Goal: Task Accomplishment & Management: Use online tool/utility

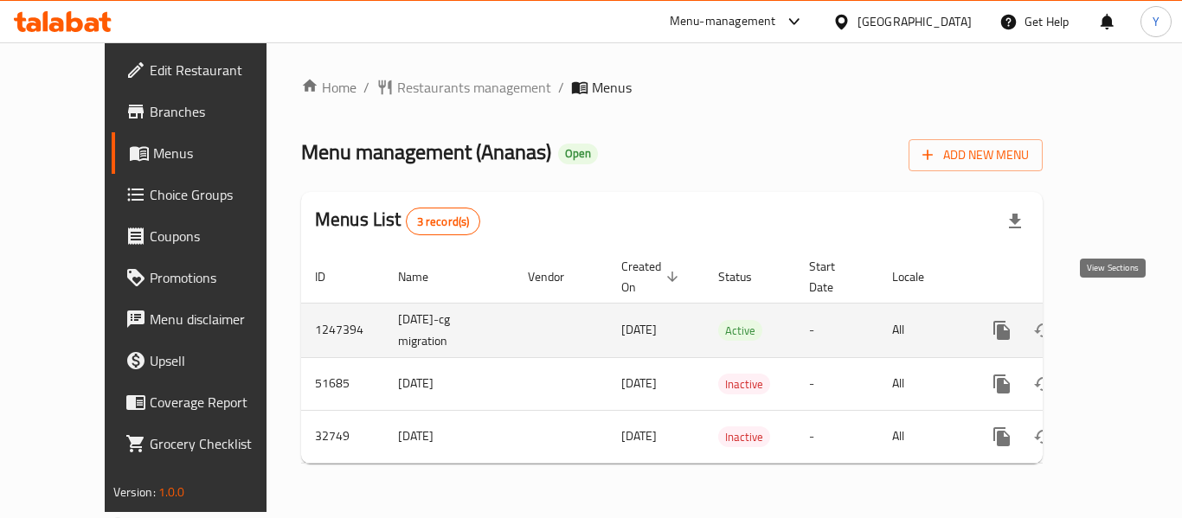
click at [1116, 320] on icon "enhanced table" at bounding box center [1126, 330] width 21 height 21
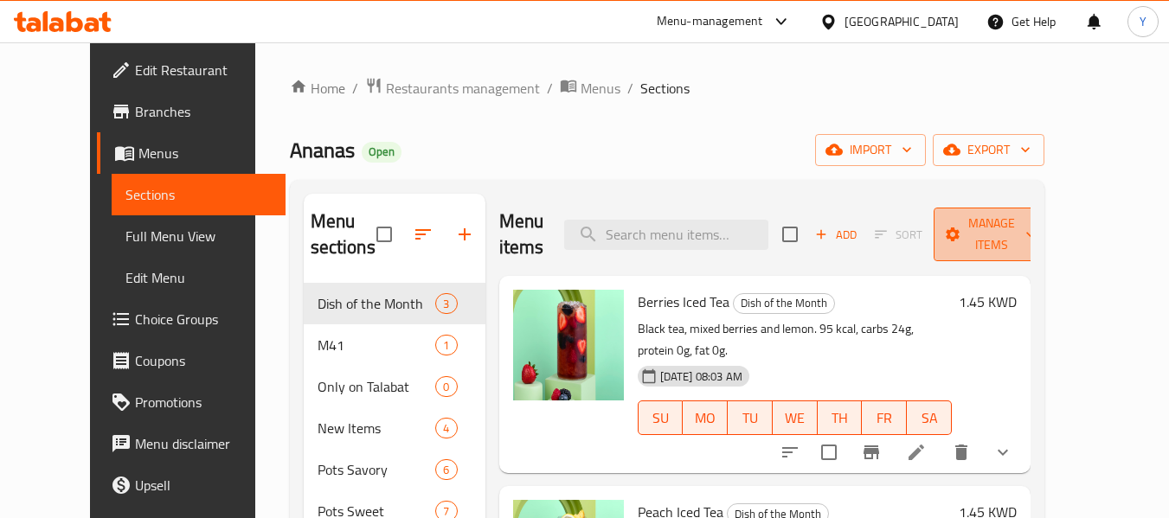
click at [1032, 215] on span "Manage items" at bounding box center [992, 234] width 88 height 43
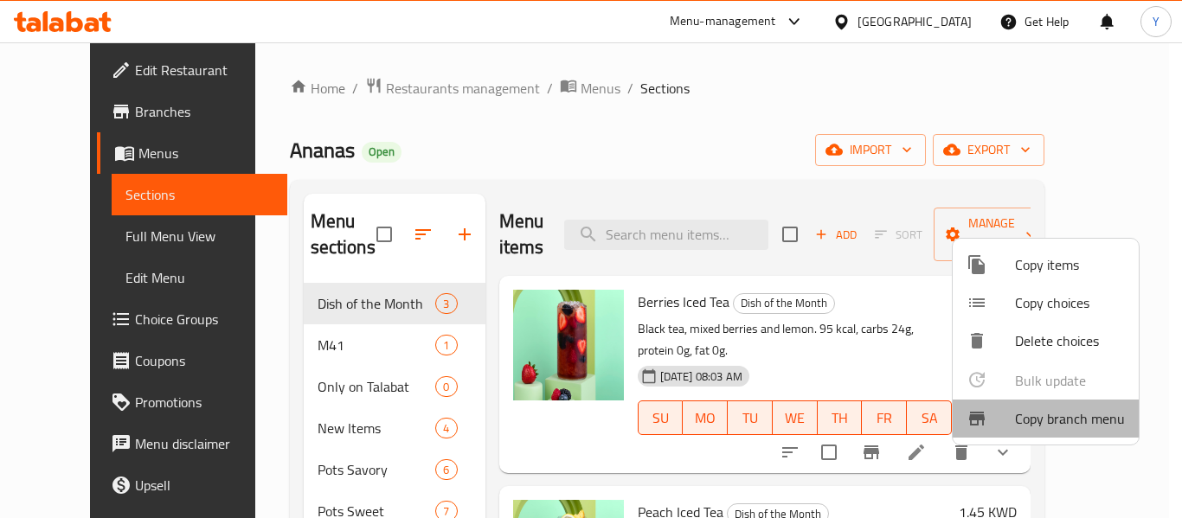
click at [1048, 435] on li "Copy branch menu" at bounding box center [1046, 419] width 186 height 38
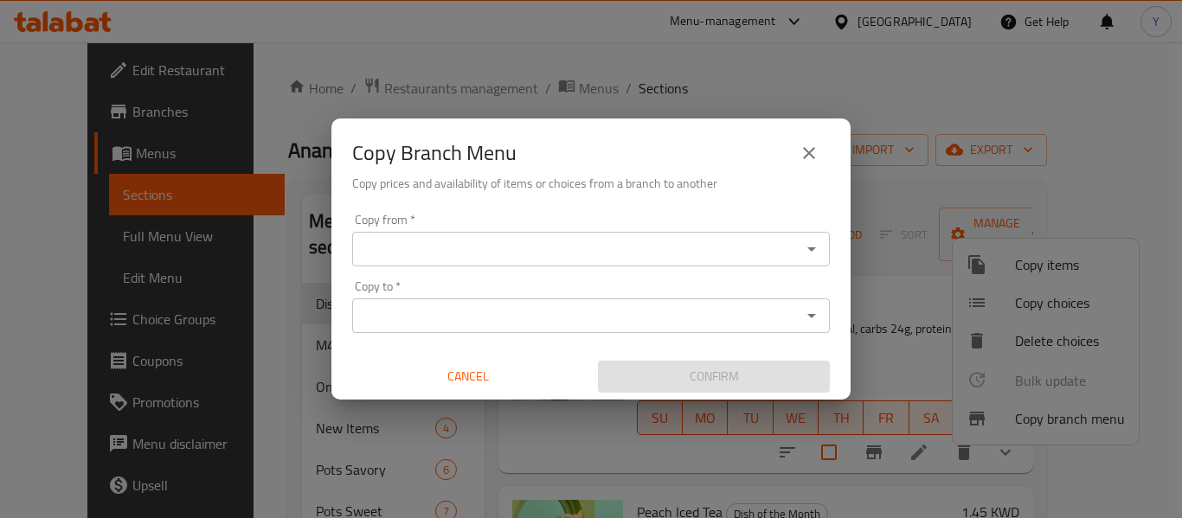
click at [793, 264] on div "Copy from *" at bounding box center [591, 249] width 478 height 35
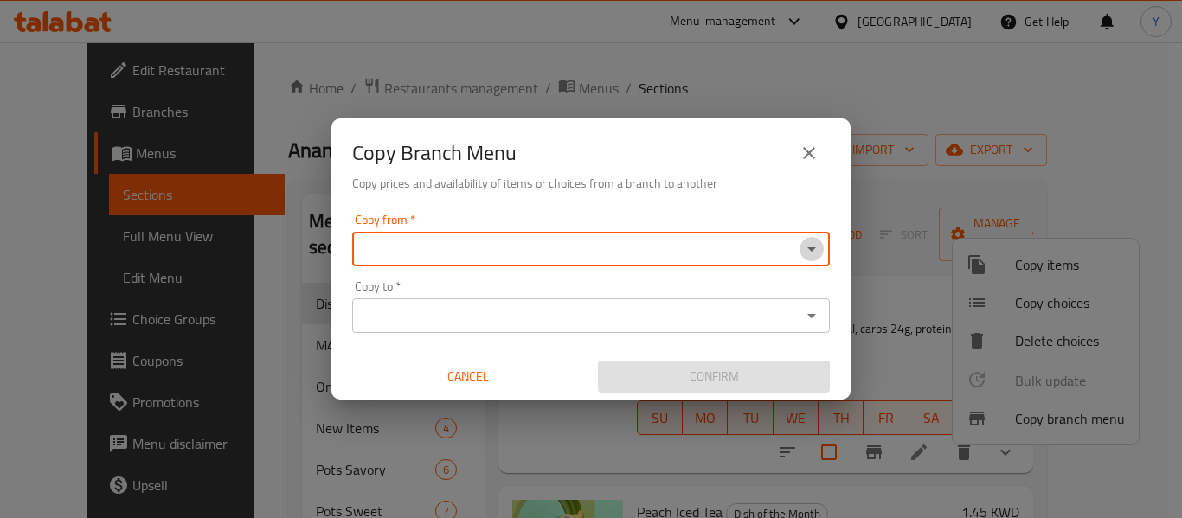
click at [811, 250] on icon "Open" at bounding box center [811, 249] width 9 height 4
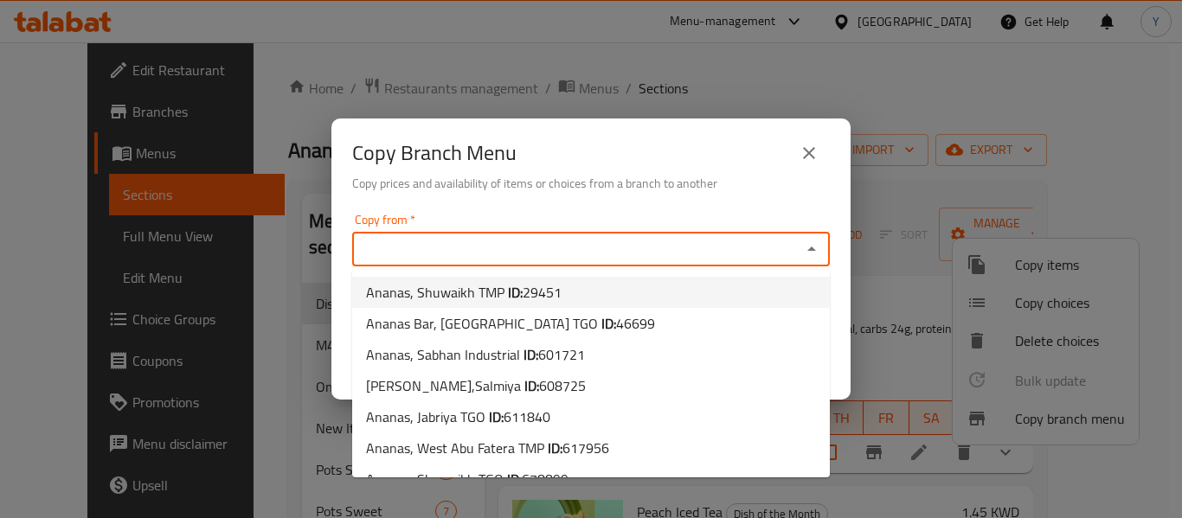
scroll to position [242, 0]
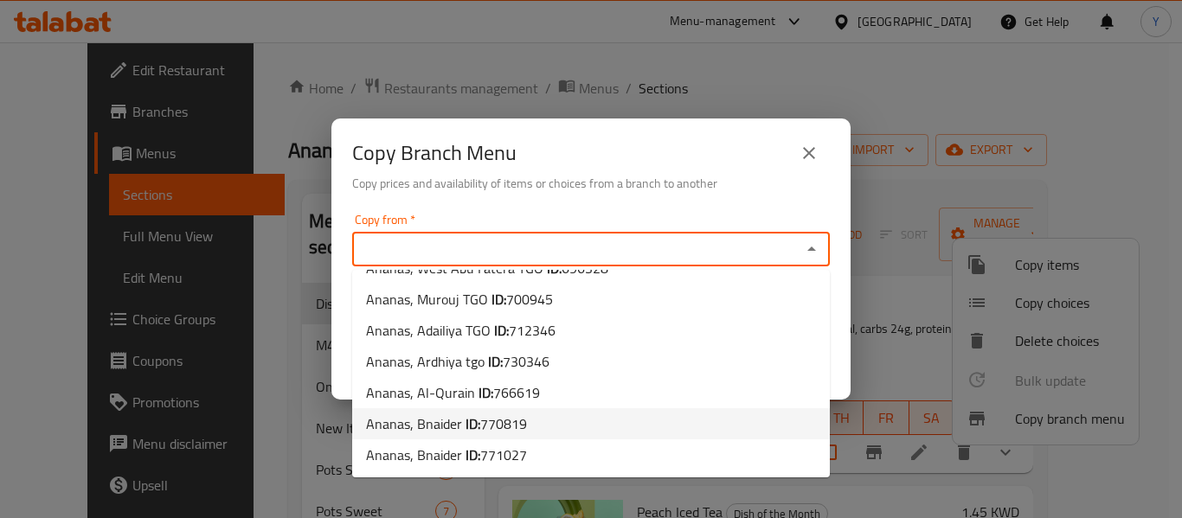
click at [763, 414] on li "Ananas, Bnaider ID: 770819" at bounding box center [591, 423] width 478 height 31
type input "Ananas, Bnaider"
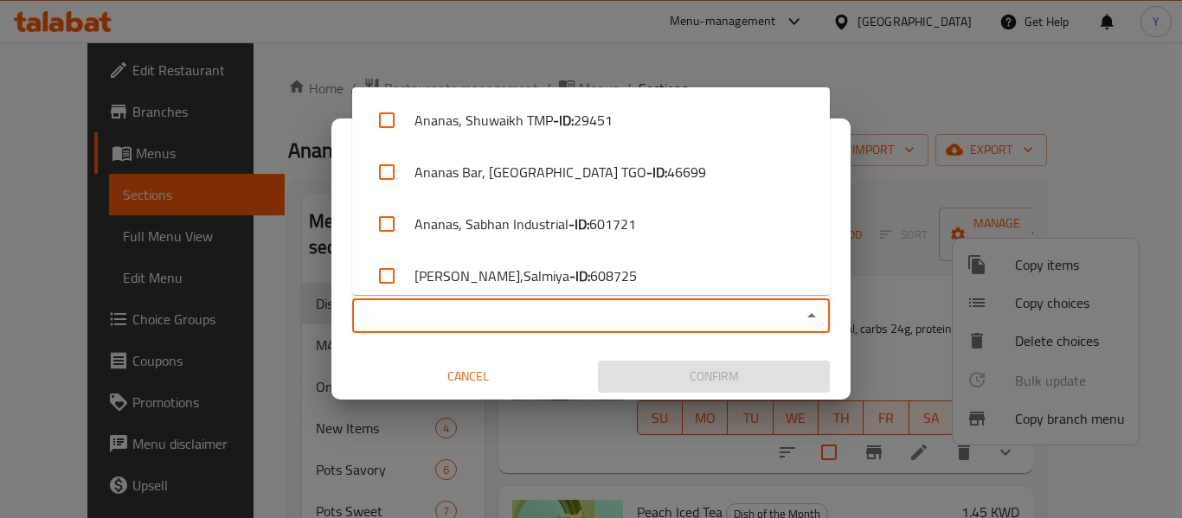
click at [781, 312] on input "Copy to   *" at bounding box center [576, 316] width 439 height 24
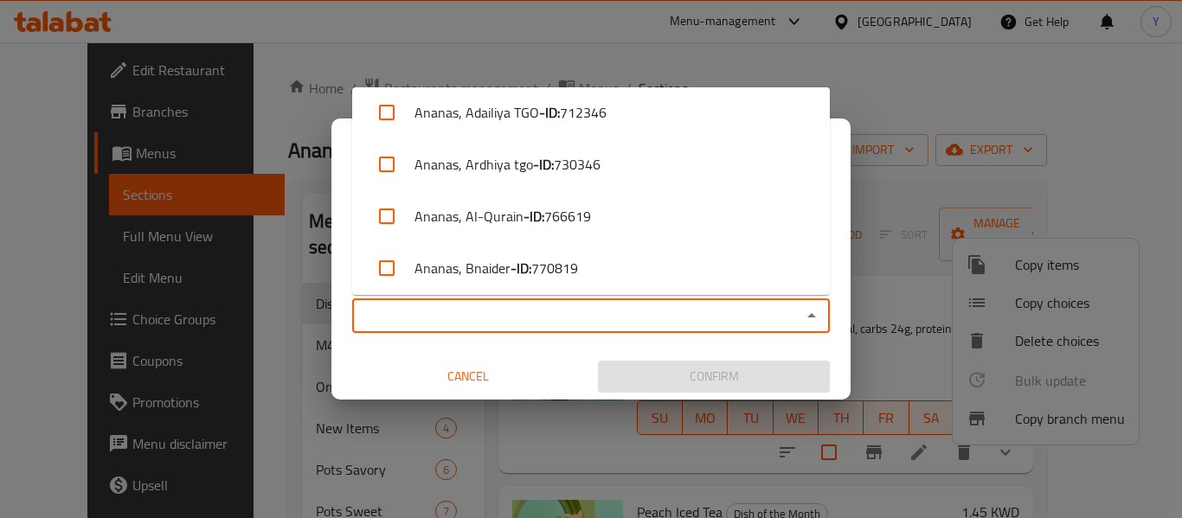
scroll to position [533, 0]
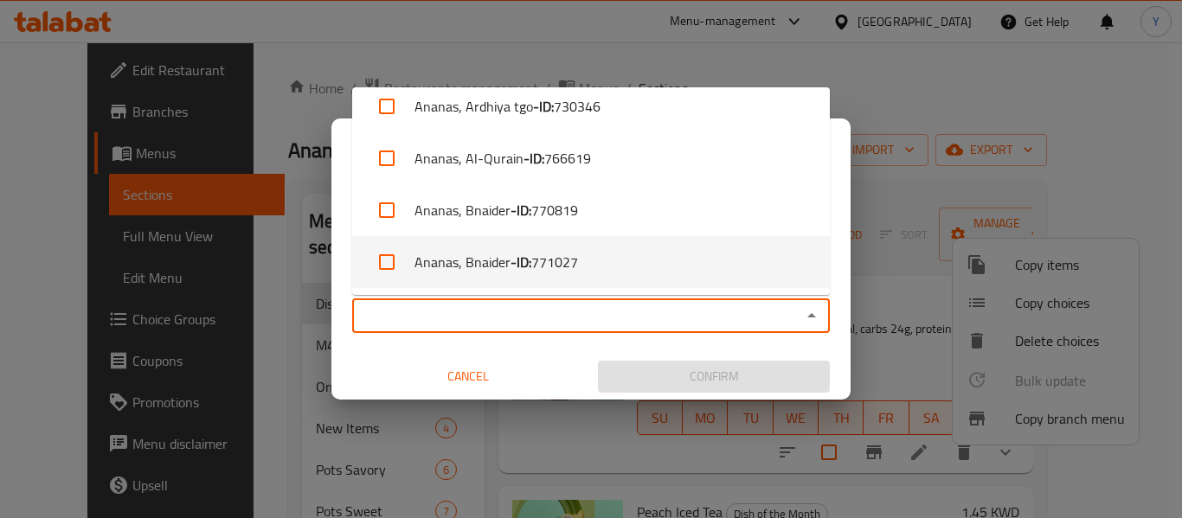
click at [767, 265] on li "Ananas, Bnaider - ID: 771027" at bounding box center [591, 262] width 478 height 52
checkbox input "true"
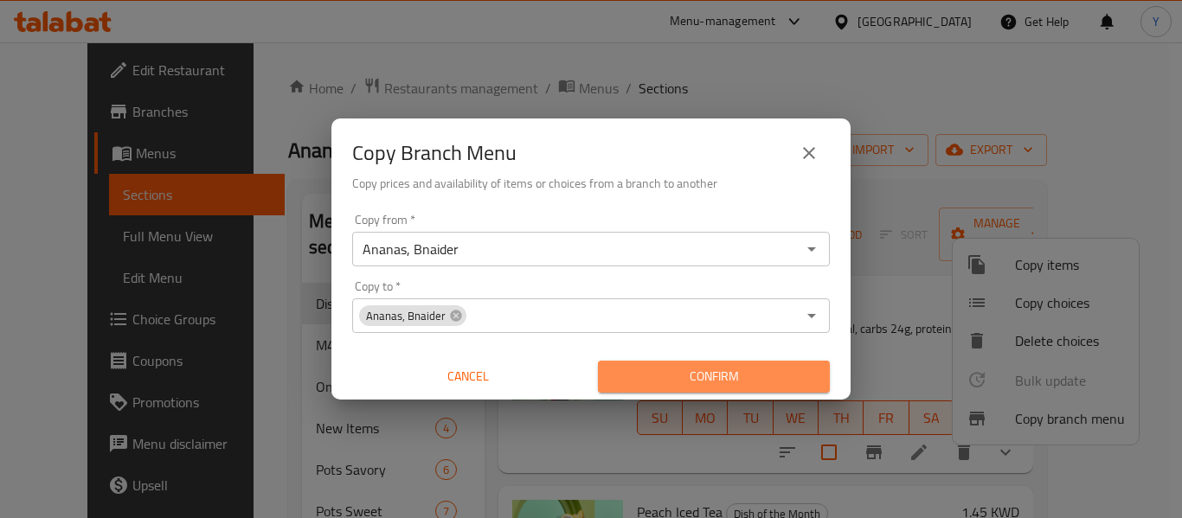
click at [729, 379] on span "Confirm" at bounding box center [714, 377] width 204 height 22
